Goal: Complete application form

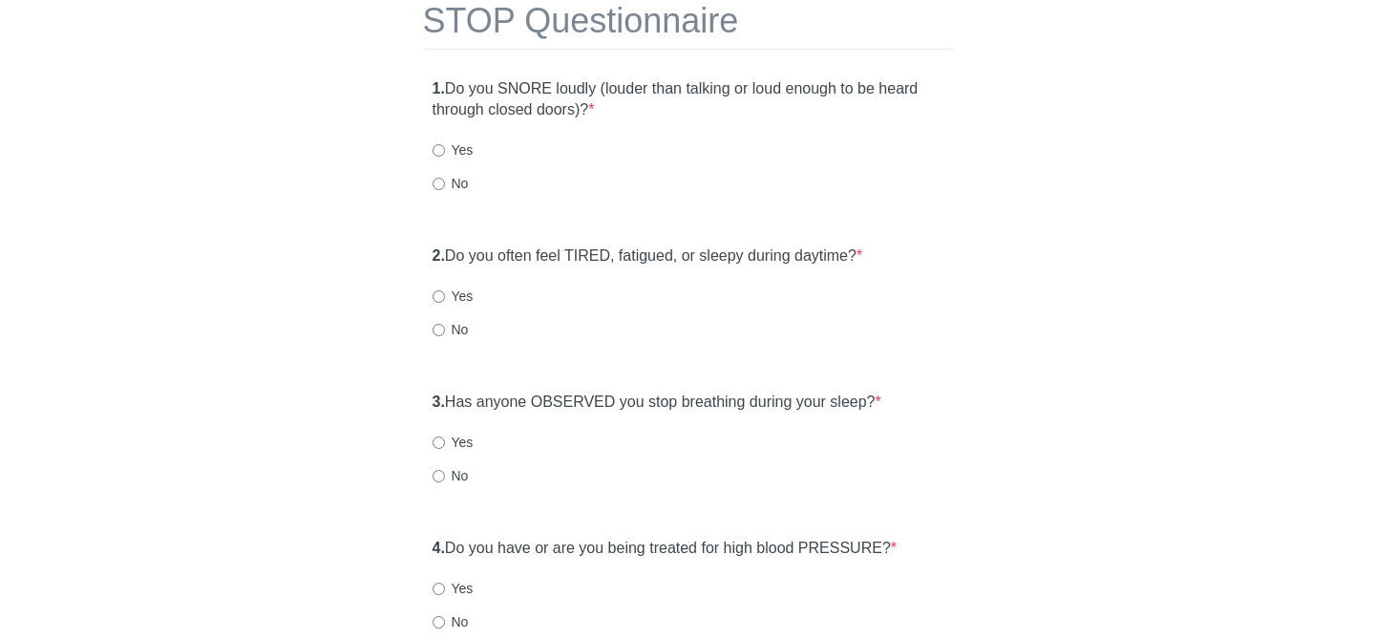
scroll to position [107, 0]
click at [449, 328] on label "No" at bounding box center [451, 326] width 36 height 19
click at [445, 328] on input "No" at bounding box center [439, 327] width 12 height 12
radio input "true"
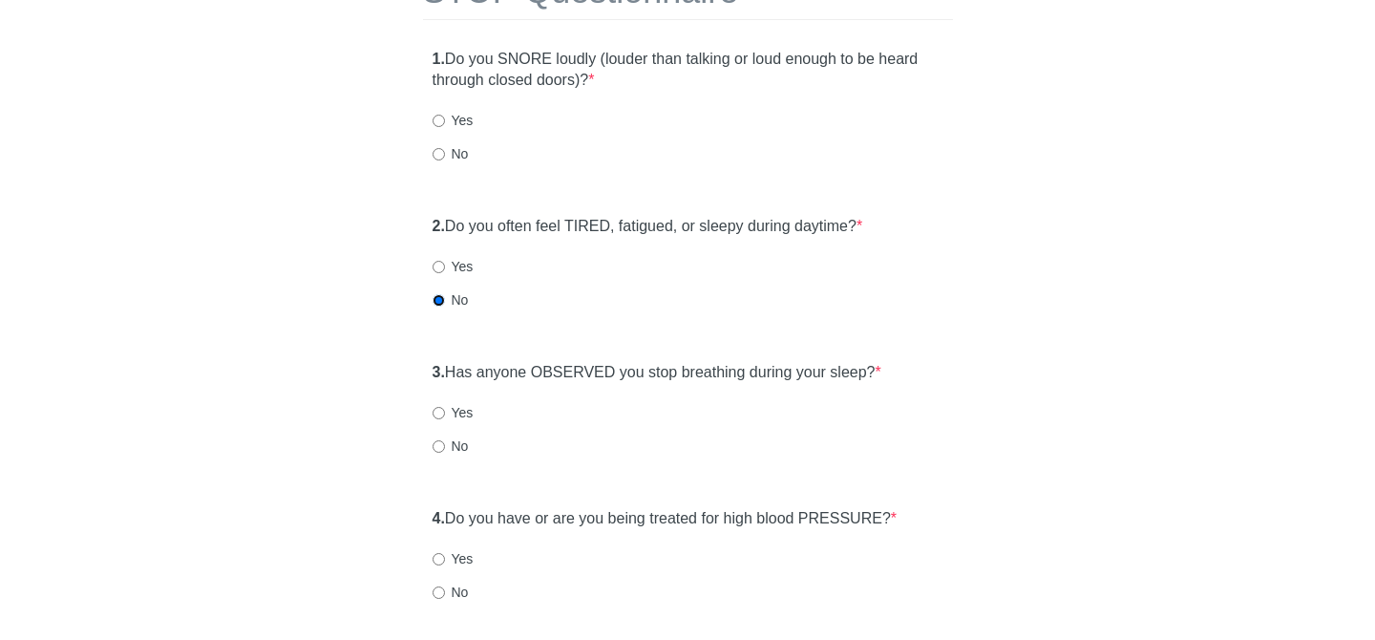
scroll to position [167, 0]
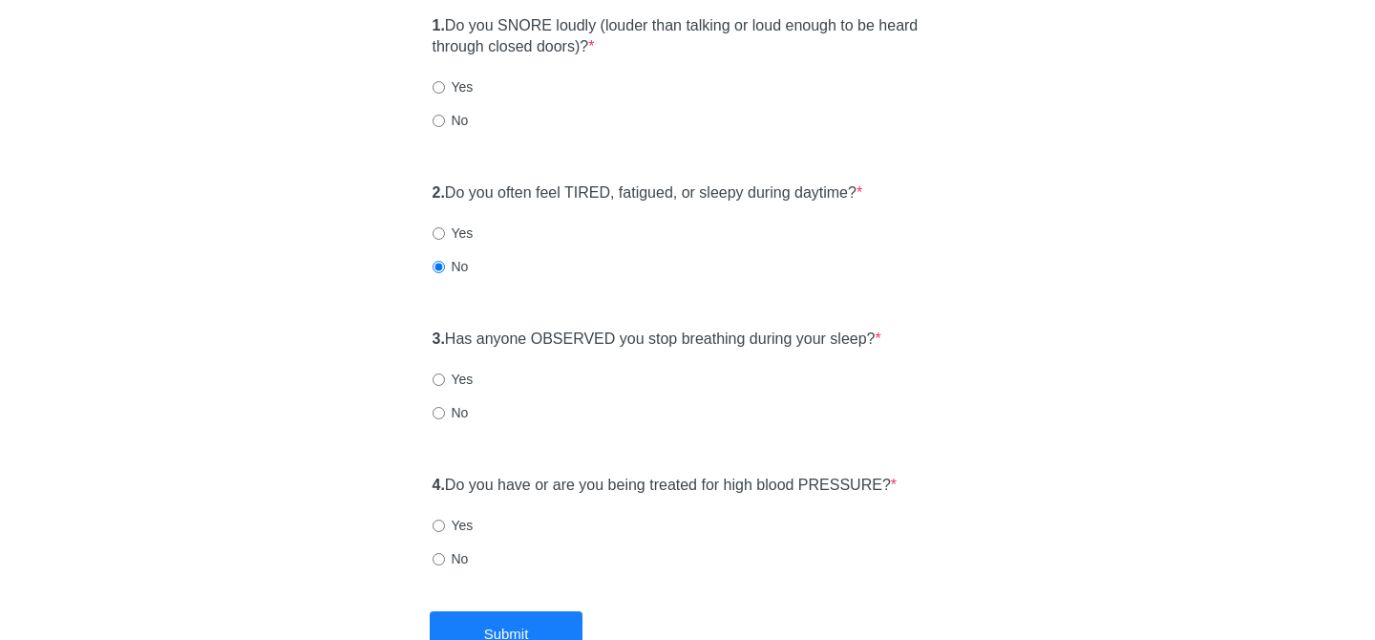
click at [449, 555] on label "No" at bounding box center [451, 558] width 36 height 19
click at [445, 555] on input "No" at bounding box center [439, 559] width 12 height 12
radio input "true"
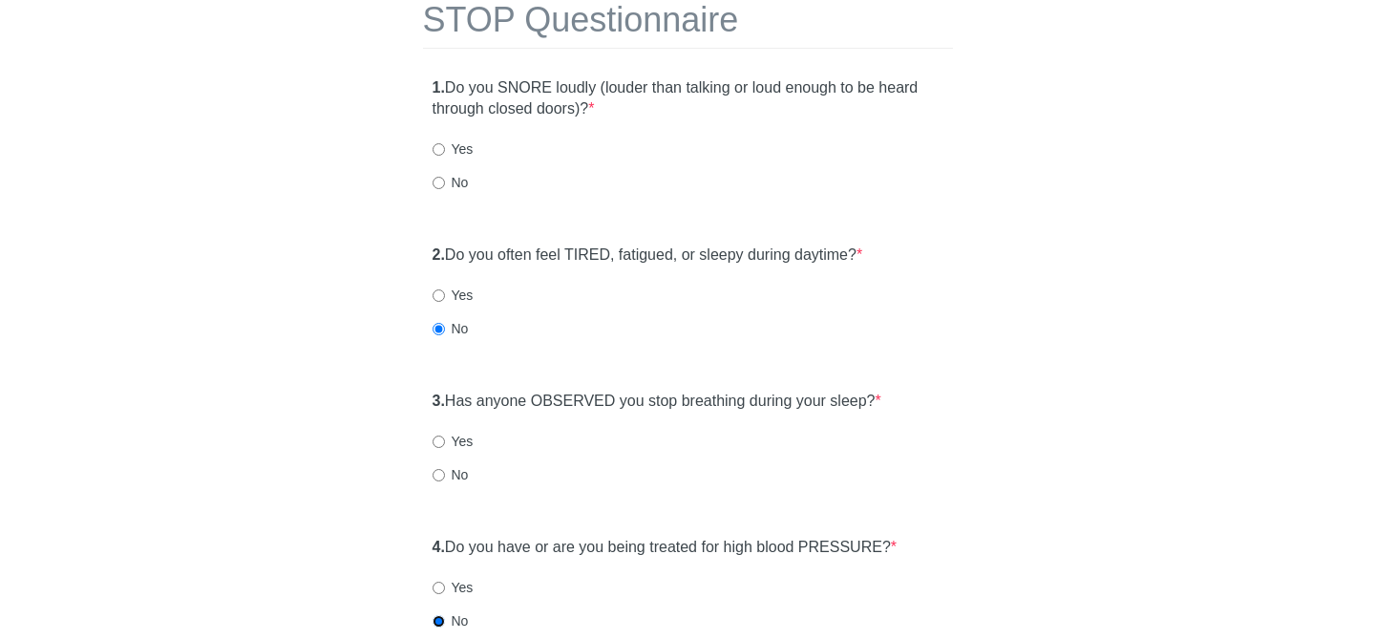
scroll to position [144, 0]
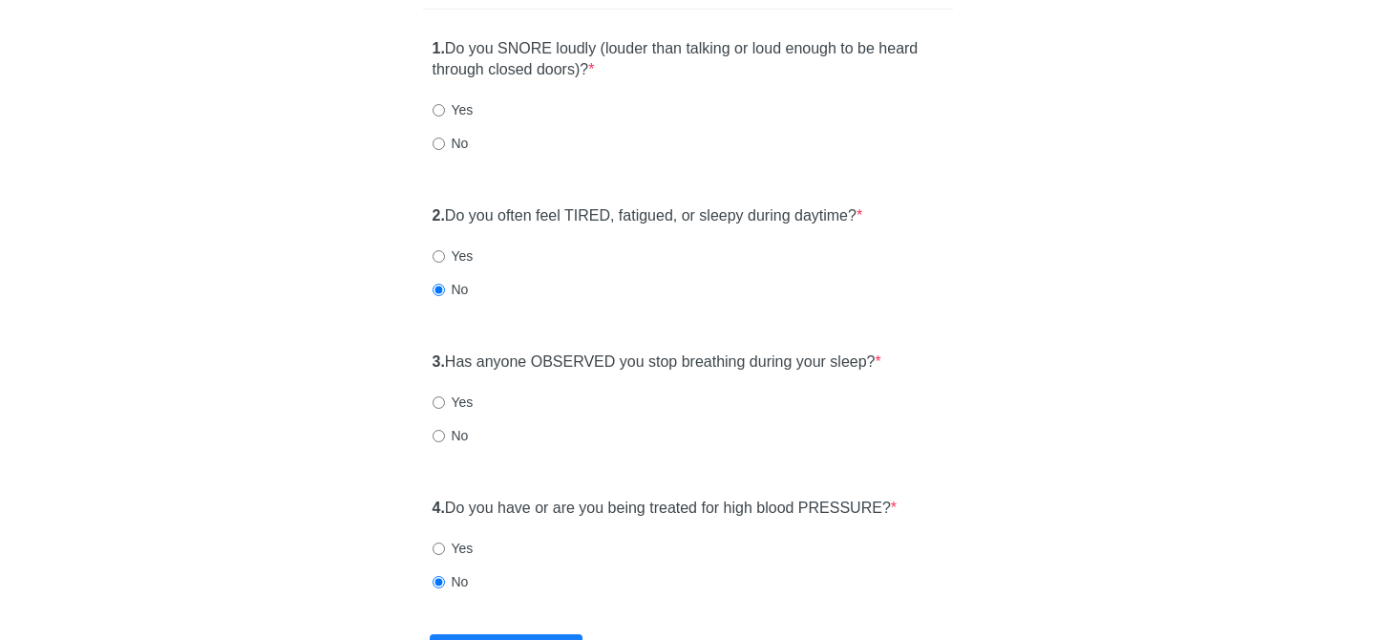
click at [459, 437] on label "No" at bounding box center [451, 435] width 36 height 19
click at [445, 437] on input "No" at bounding box center [439, 436] width 12 height 12
radio input "true"
click at [454, 119] on div "1. Do you SNORE loudly (louder than talking or loud enough to be heard through …" at bounding box center [688, 106] width 530 height 154
click at [451, 111] on label "Yes" at bounding box center [453, 109] width 41 height 19
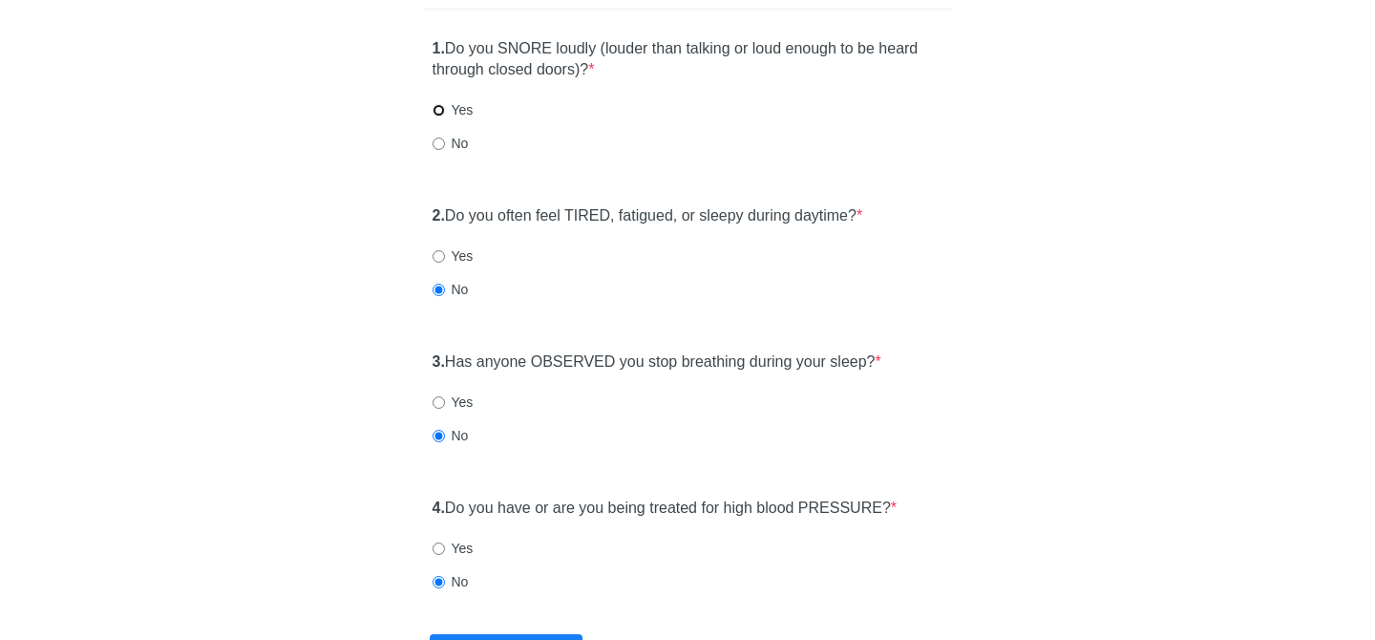
click at [445, 111] on input "Yes" at bounding box center [439, 110] width 12 height 12
radio input "true"
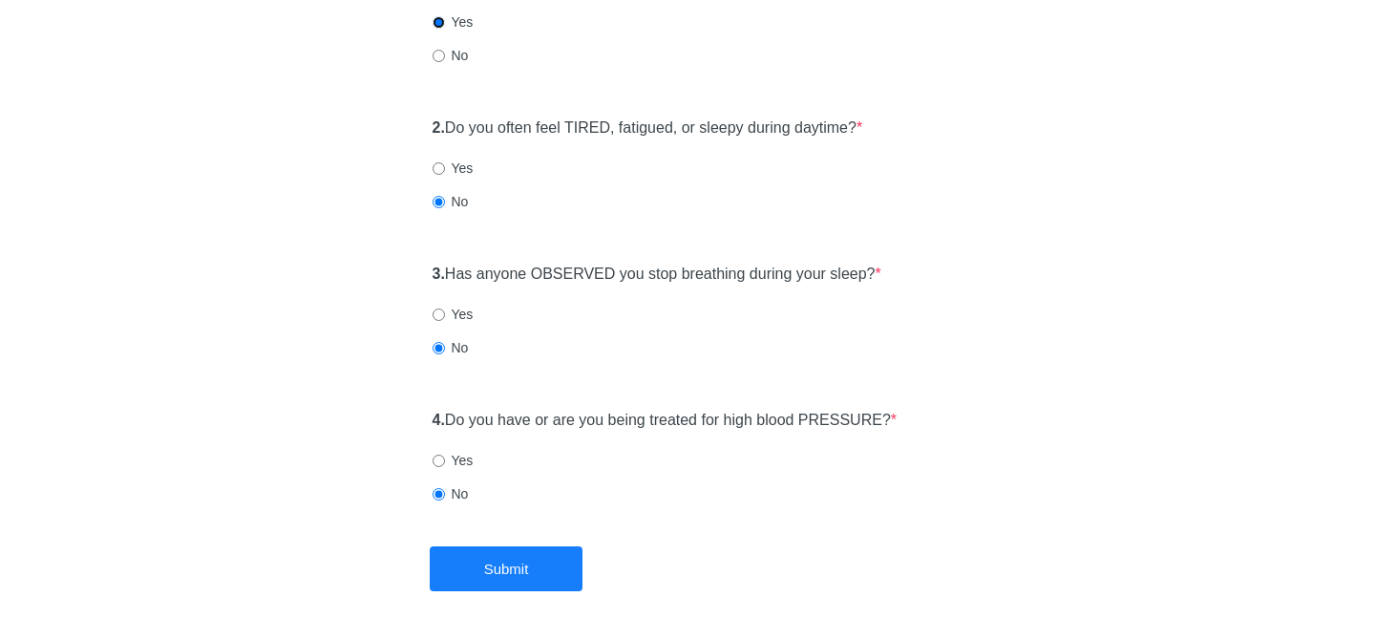
scroll to position [299, 0]
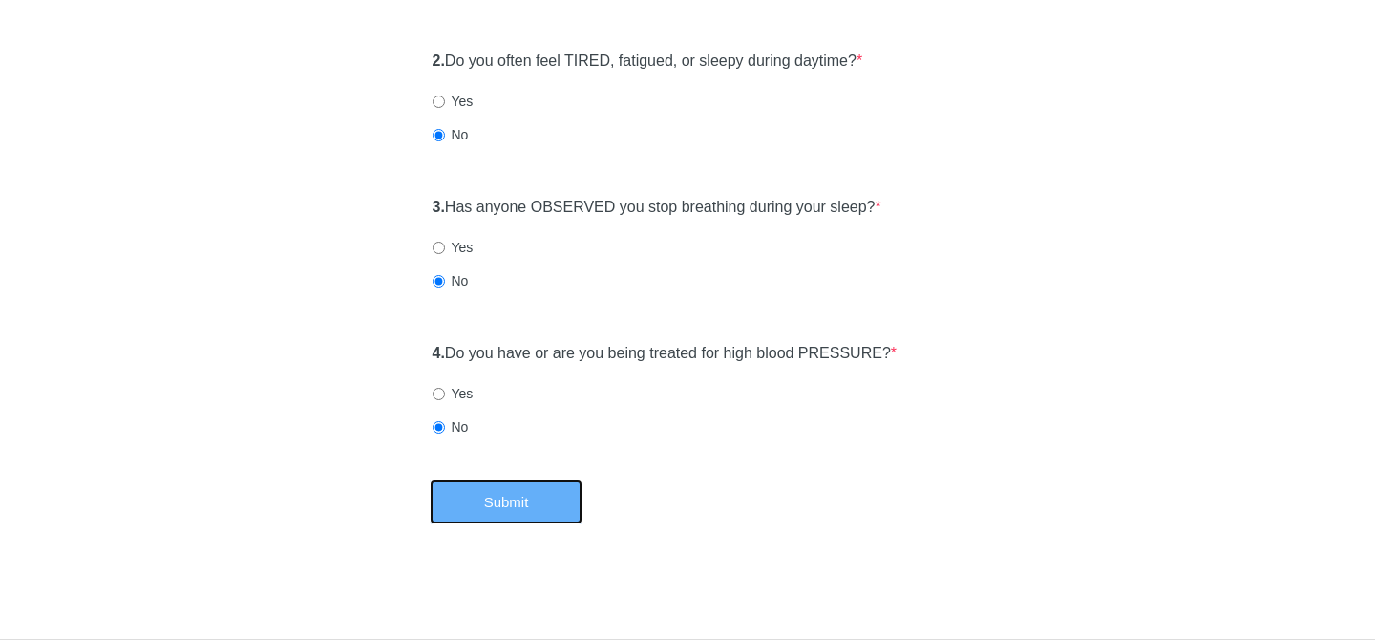
click at [497, 488] on button "Submit" at bounding box center [506, 501] width 153 height 45
